Goal: Information Seeking & Learning: Learn about a topic

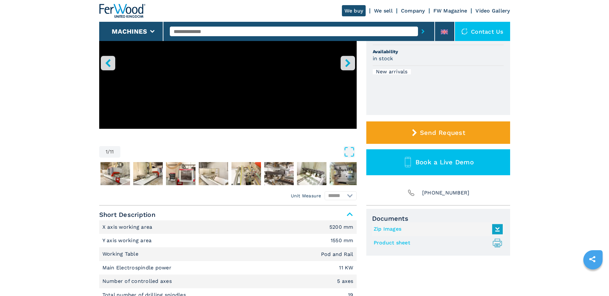
scroll to position [128, 0]
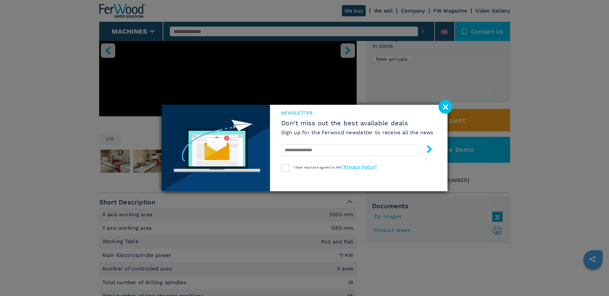
click at [444, 108] on image at bounding box center [445, 107] width 14 height 14
click at [444, 108] on div "Code 008115 Brand SCM Model TECH Z5-52 Availability in stock New arrivals Send …" at bounding box center [438, 81] width 144 height 225
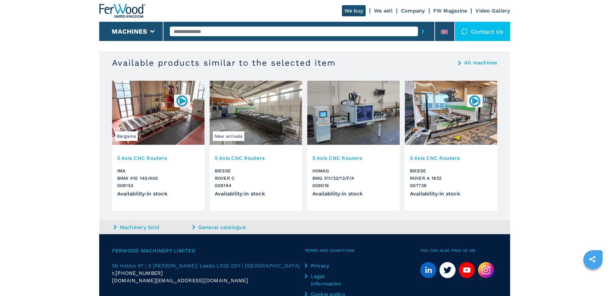
scroll to position [417, 0]
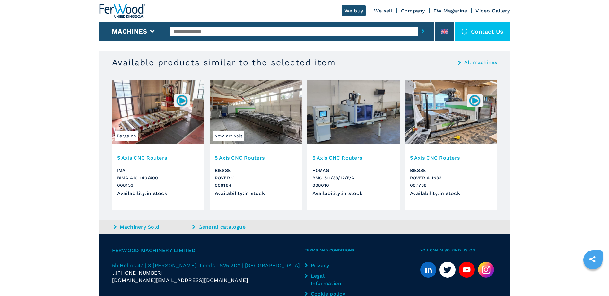
click at [441, 158] on h3 "5 Axis CNC Routers" at bounding box center [451, 157] width 82 height 7
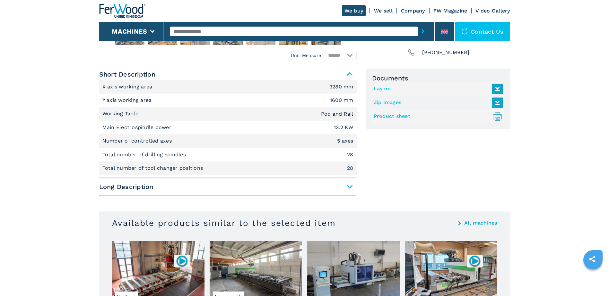
scroll to position [257, 0]
click at [347, 186] on span "Long Description" at bounding box center [227, 187] width 257 height 12
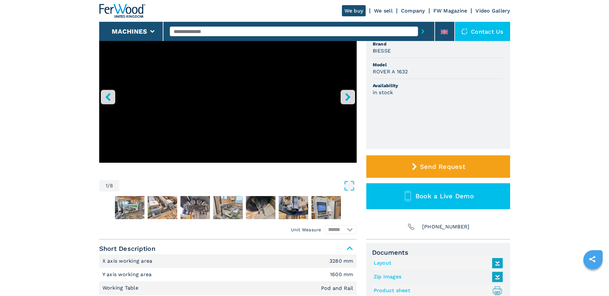
scroll to position [0, 0]
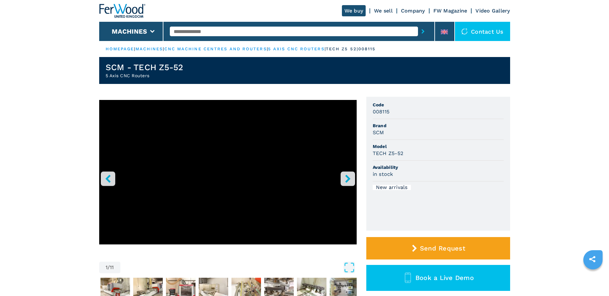
click at [386, 10] on link "We sell" at bounding box center [383, 11] width 19 height 6
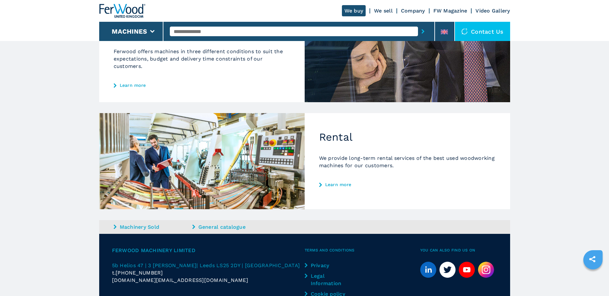
scroll to position [289, 0]
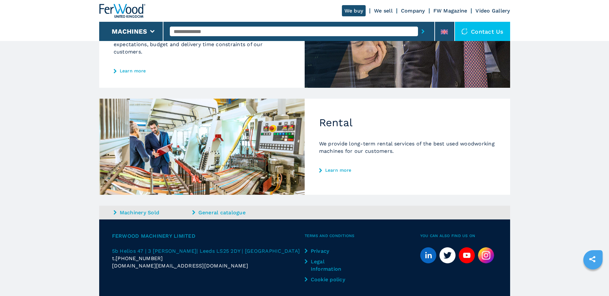
click at [341, 169] on link "Learn more" at bounding box center [407, 170] width 176 height 5
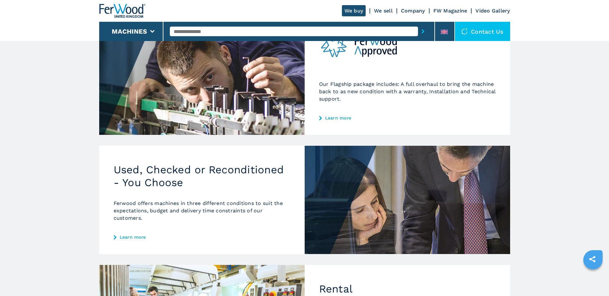
scroll to position [128, 0]
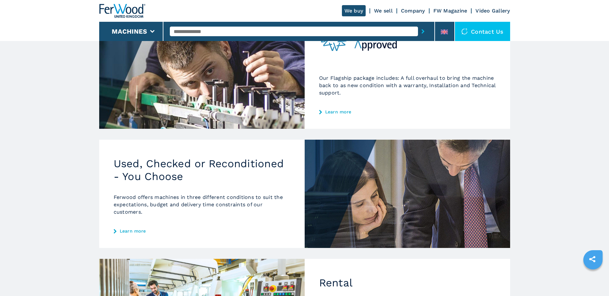
click at [134, 232] on link "Learn more" at bounding box center [202, 231] width 176 height 5
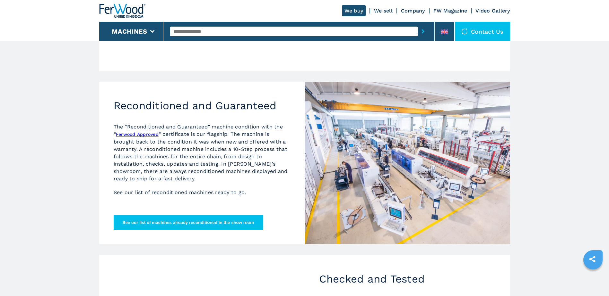
scroll to position [128, 0]
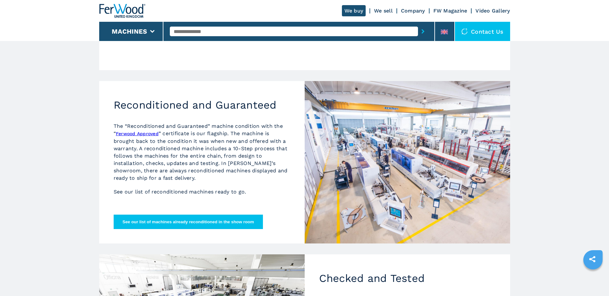
click at [191, 222] on button "See our list of machines already reconditioned in the show room" at bounding box center [189, 222] width 150 height 14
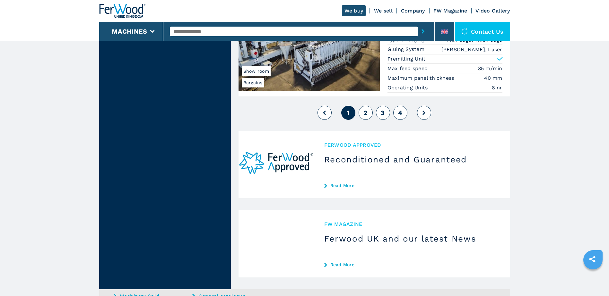
scroll to position [1701, 0]
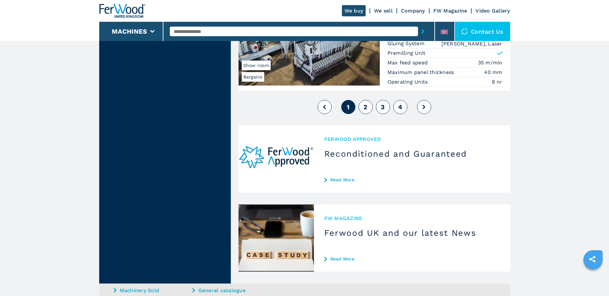
click at [366, 104] on span "2" at bounding box center [365, 107] width 4 height 8
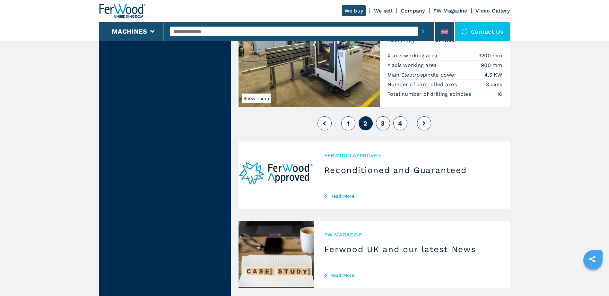
scroll to position [1637, 0]
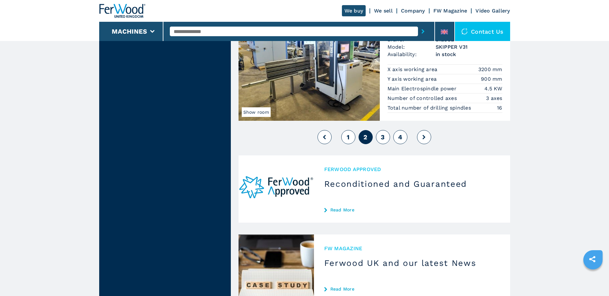
click at [380, 137] on button "3" at bounding box center [383, 137] width 14 height 14
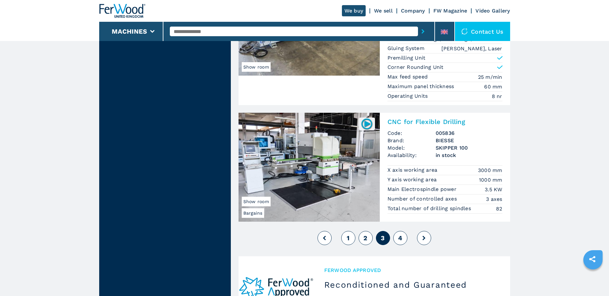
scroll to position [1572, 0]
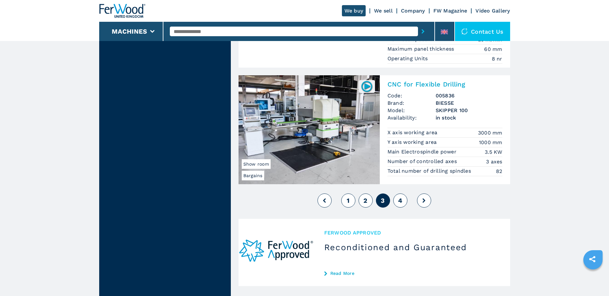
click at [399, 199] on span "4" at bounding box center [400, 201] width 4 height 8
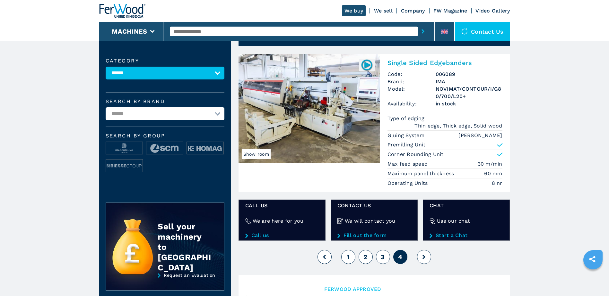
scroll to position [64, 0]
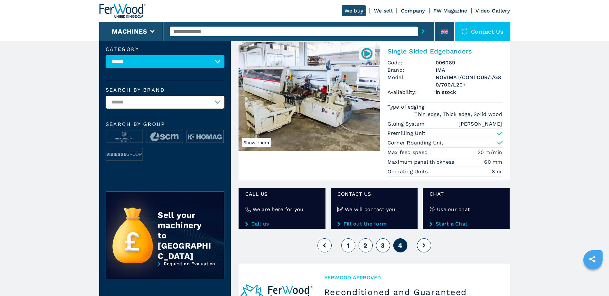
click at [423, 245] on icon at bounding box center [423, 246] width 3 height 4
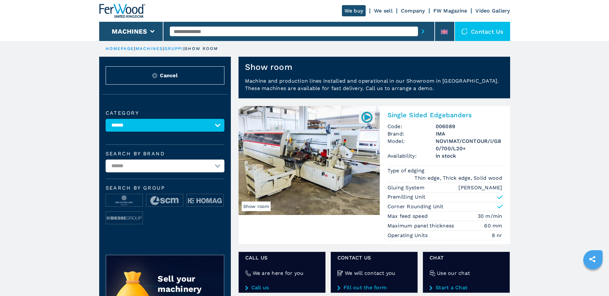
scroll to position [0, 0]
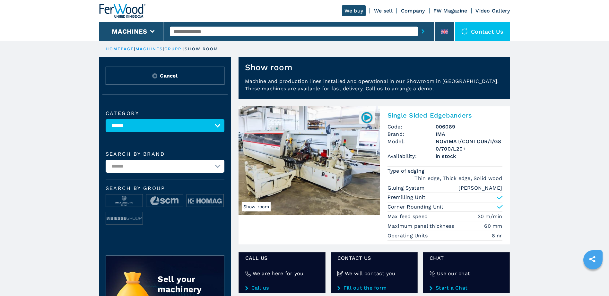
click at [219, 165] on select "**********" at bounding box center [165, 166] width 119 height 13
select select "***"
click at [106, 160] on select "**********" at bounding box center [165, 166] width 119 height 13
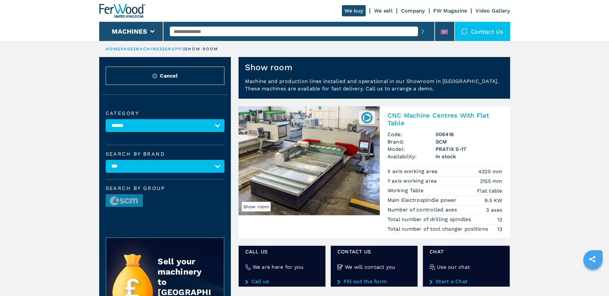
click at [218, 165] on select "**********" at bounding box center [165, 166] width 119 height 13
select select "******"
click at [106, 160] on select "**********" at bounding box center [165, 166] width 119 height 13
click at [145, 39] on li "Machines" at bounding box center [131, 31] width 64 height 19
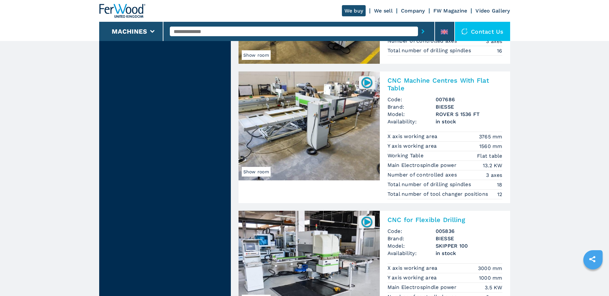
scroll to position [738, 0]
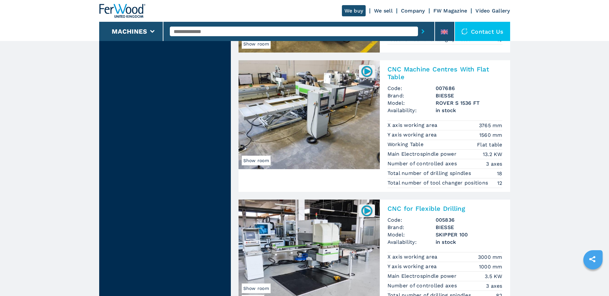
click at [335, 105] on img at bounding box center [308, 114] width 141 height 109
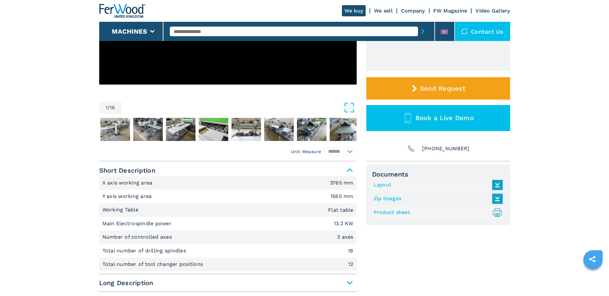
scroll to position [160, 0]
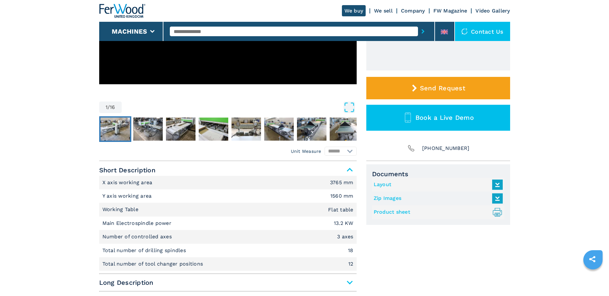
click at [123, 131] on img "Go to Slide 2" at bounding box center [115, 129] width 30 height 23
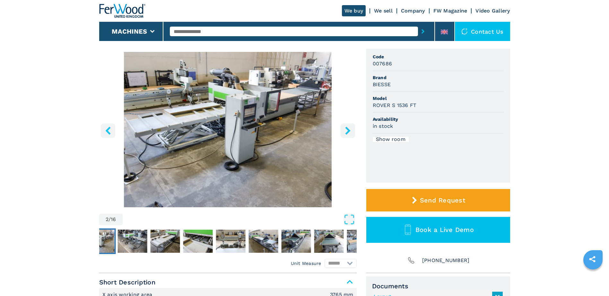
scroll to position [64, 0]
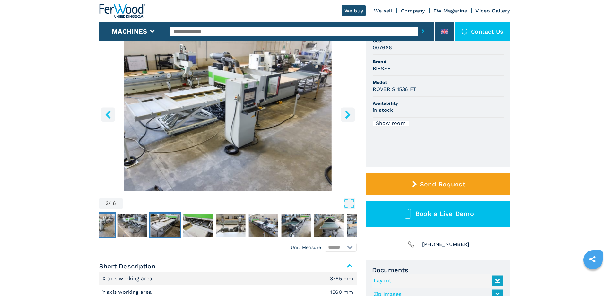
click at [168, 230] on img "Go to Slide 4" at bounding box center [165, 225] width 30 height 23
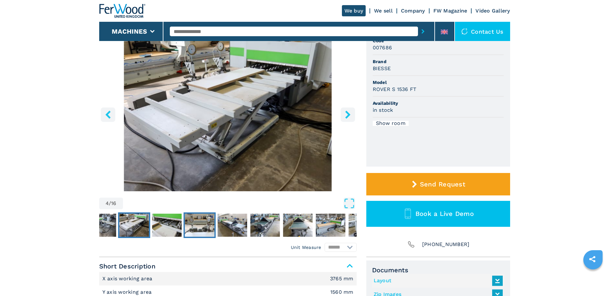
click at [196, 227] on img "Go to Slide 6" at bounding box center [200, 225] width 30 height 23
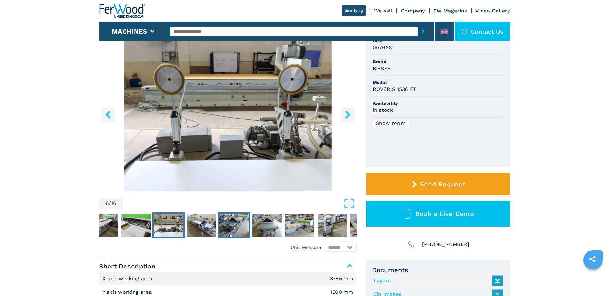
click at [228, 222] on img "Go to Slide 8" at bounding box center [234, 225] width 30 height 23
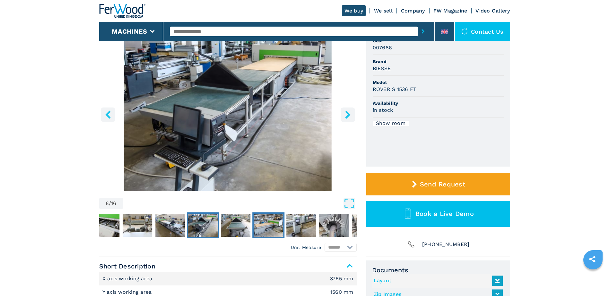
click at [263, 223] on img "Go to Slide 10" at bounding box center [269, 225] width 30 height 23
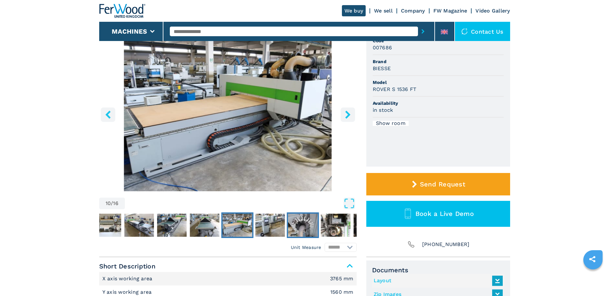
click at [297, 223] on img "Go to Slide 12" at bounding box center [303, 225] width 30 height 23
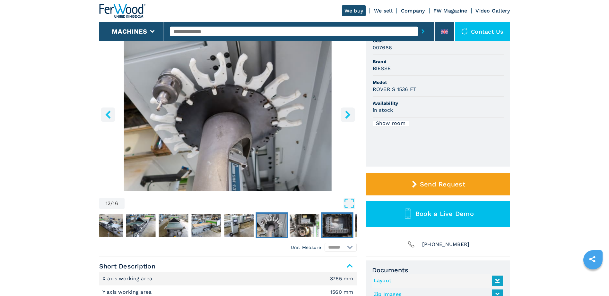
click at [338, 222] on img "Go to Slide 14" at bounding box center [337, 225] width 30 height 23
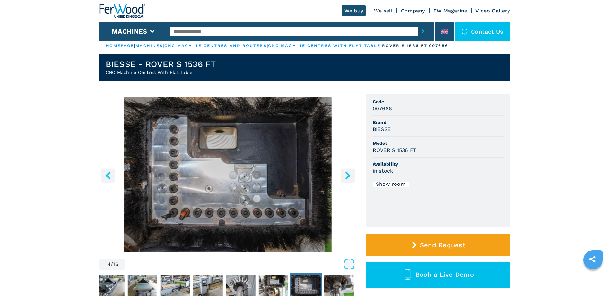
scroll to position [0, 0]
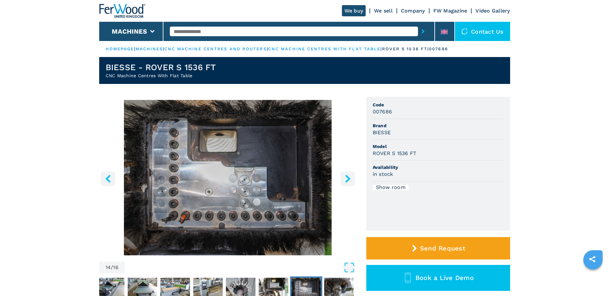
click at [416, 11] on link "Company" at bounding box center [413, 11] width 24 height 6
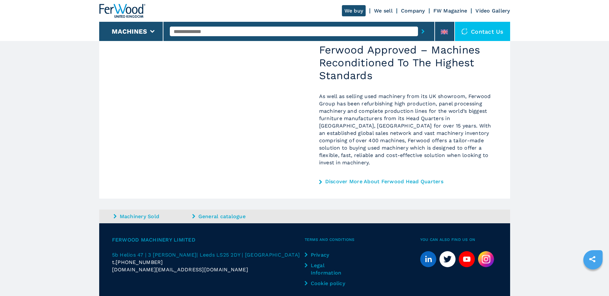
scroll to position [385, 0]
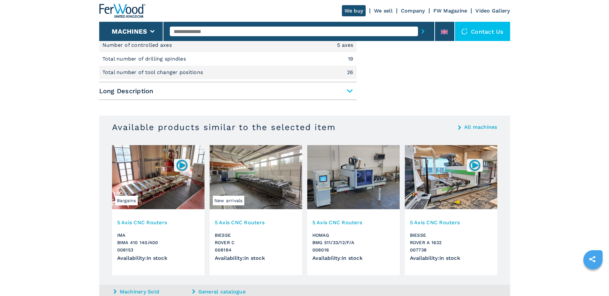
scroll to position [263, 0]
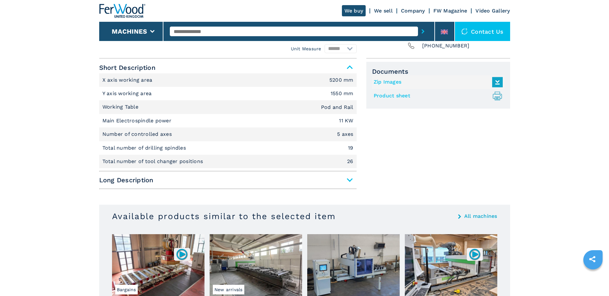
click at [482, 33] on div "Contact us" at bounding box center [482, 31] width 55 height 19
drag, startPoint x: 482, startPoint y: 33, endPoint x: 477, endPoint y: 30, distance: 6.5
click at [477, 30] on div "Contact us" at bounding box center [482, 31] width 55 height 19
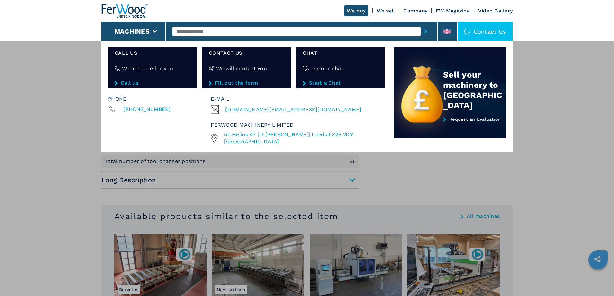
click at [320, 80] on link "Start a Chat" at bounding box center [340, 83] width 75 height 6
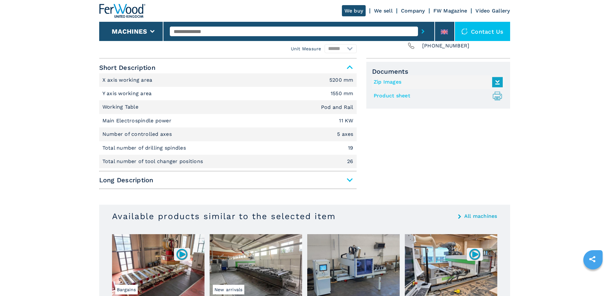
click at [493, 11] on link "Video Gallery" at bounding box center [492, 11] width 34 height 6
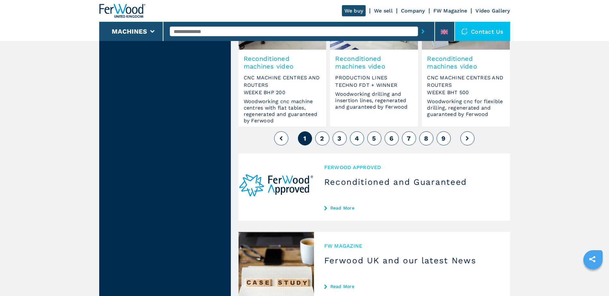
scroll to position [578, 0]
